Goal: Task Accomplishment & Management: Use online tool/utility

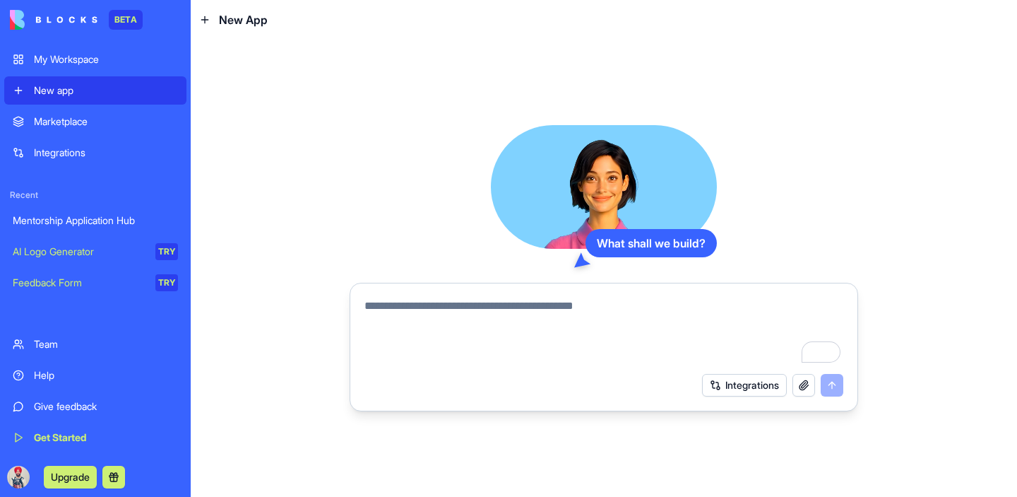
click at [807, 387] on button "button" at bounding box center [804, 385] width 23 height 23
click at [730, 389] on button "Integrations" at bounding box center [744, 385] width 85 height 23
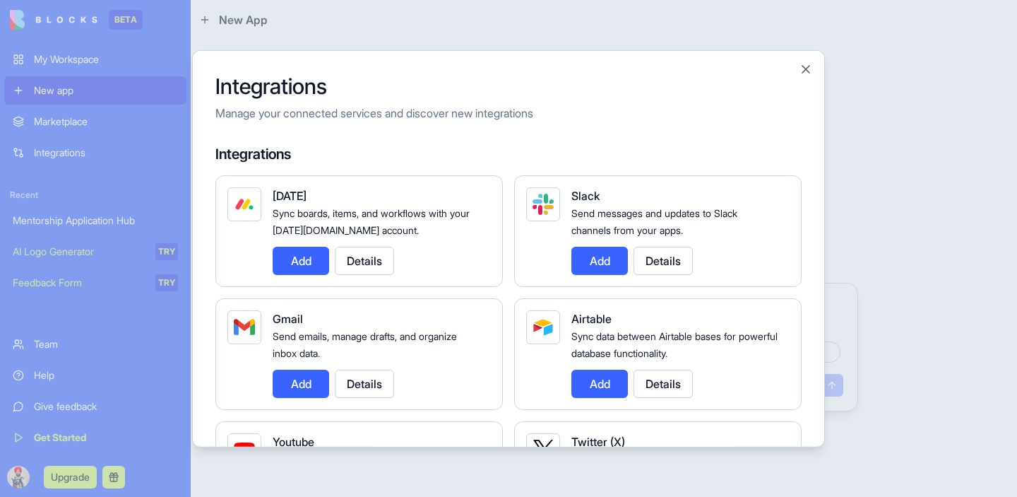
click at [380, 253] on button "Details" at bounding box center [364, 260] width 59 height 28
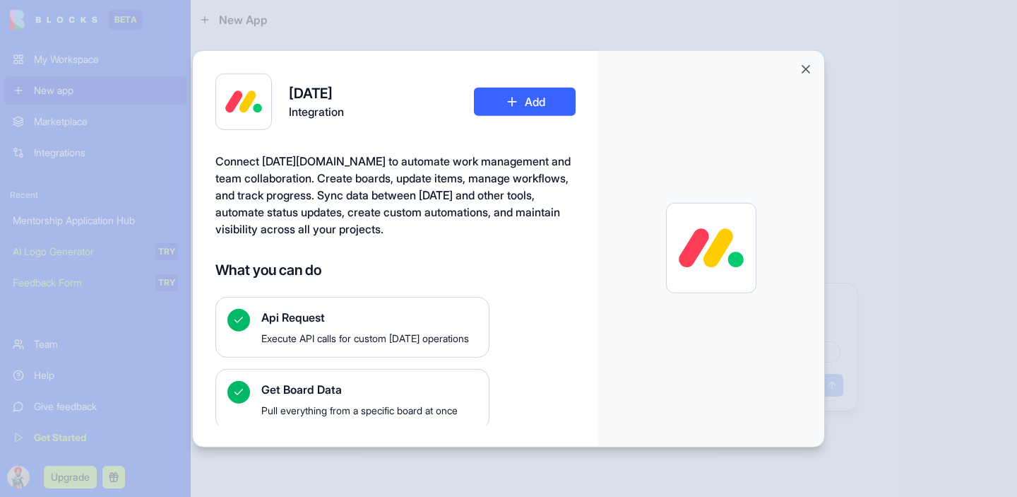
click at [528, 104] on button "Add" at bounding box center [525, 101] width 102 height 28
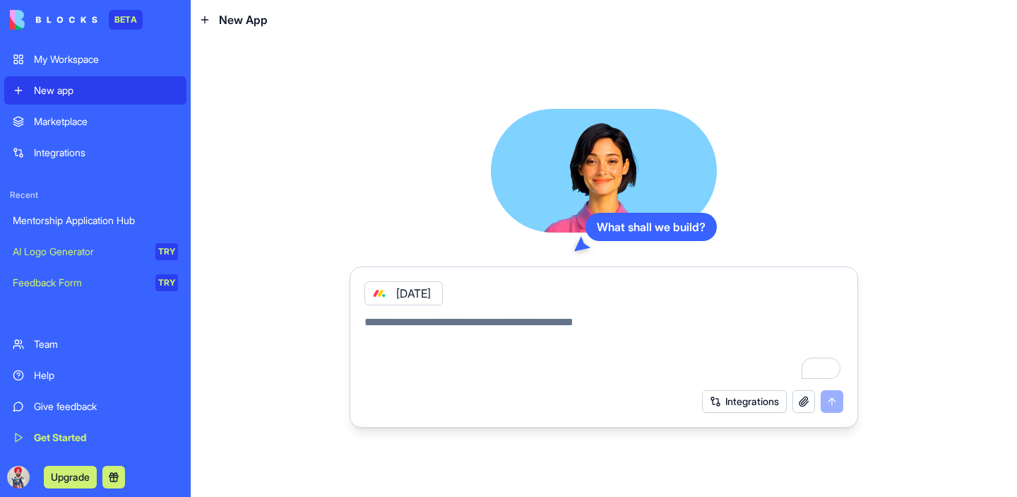
click at [379, 294] on icon at bounding box center [380, 293] width 6 height 6
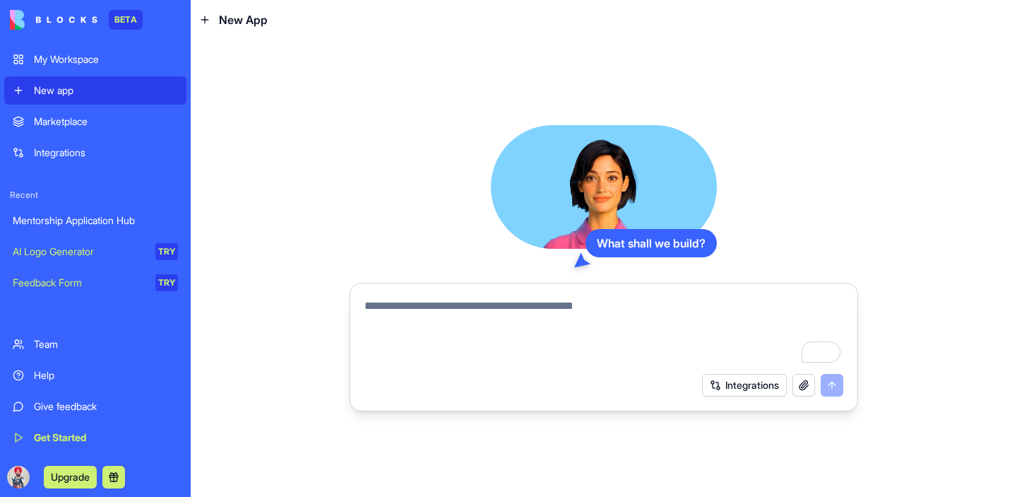
click at [37, 51] on link "My Workspace" at bounding box center [95, 59] width 182 height 28
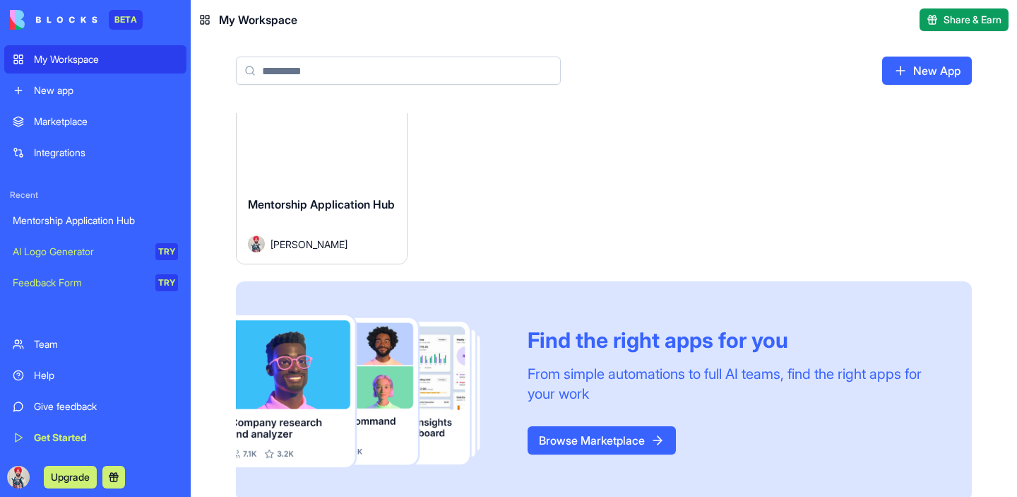
scroll to position [52, 0]
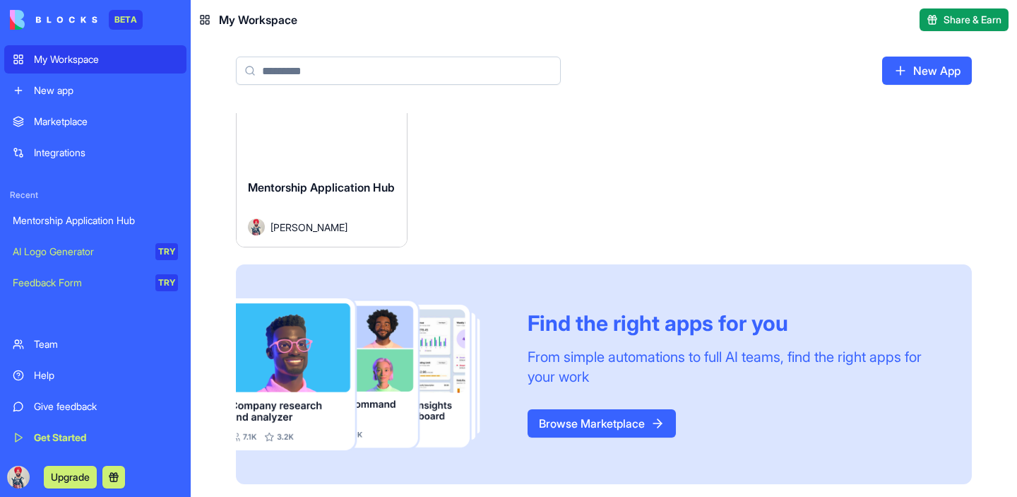
click at [595, 422] on link "Browse Marketplace" at bounding box center [602, 423] width 148 height 28
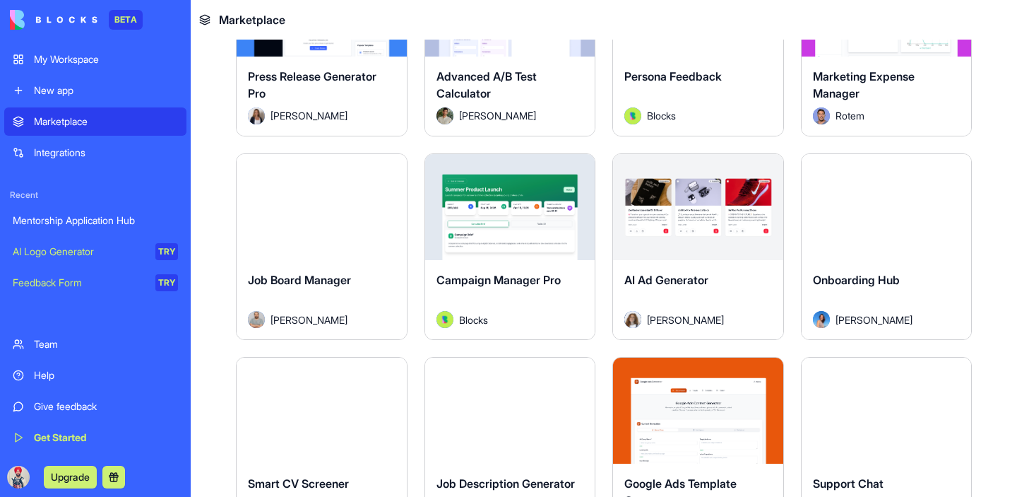
scroll to position [3230, 0]
